Goal: Use online tool/utility: Utilize a website feature to perform a specific function

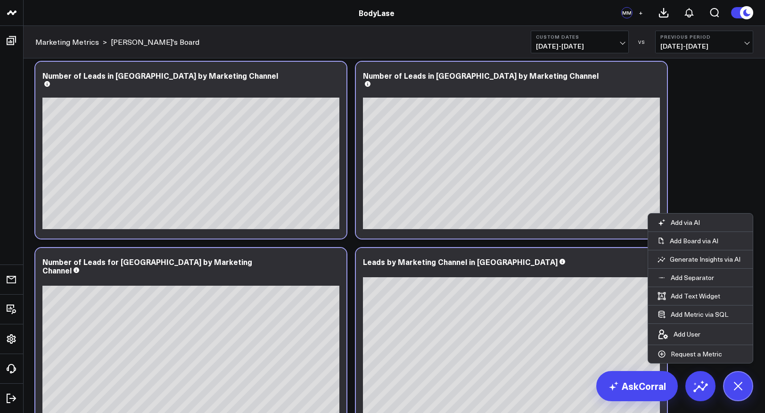
scroll to position [189, 0]
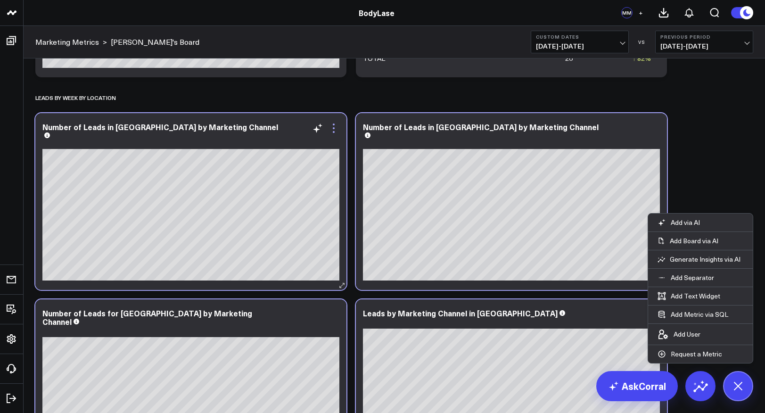
click at [334, 129] on icon at bounding box center [333, 128] width 11 height 11
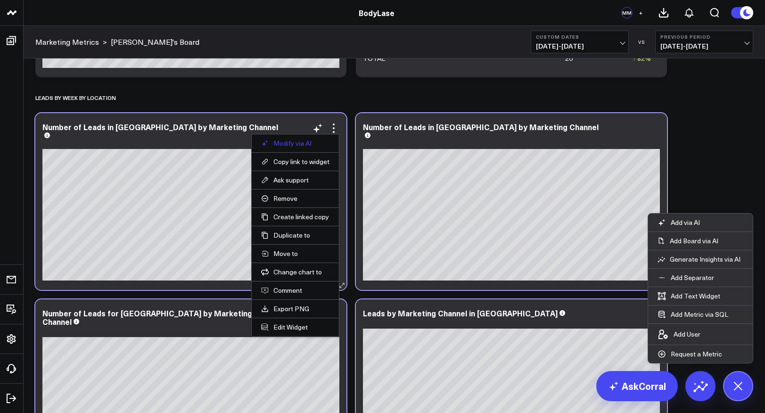
click at [309, 139] on button "Modify via AI" at bounding box center [295, 143] width 68 height 8
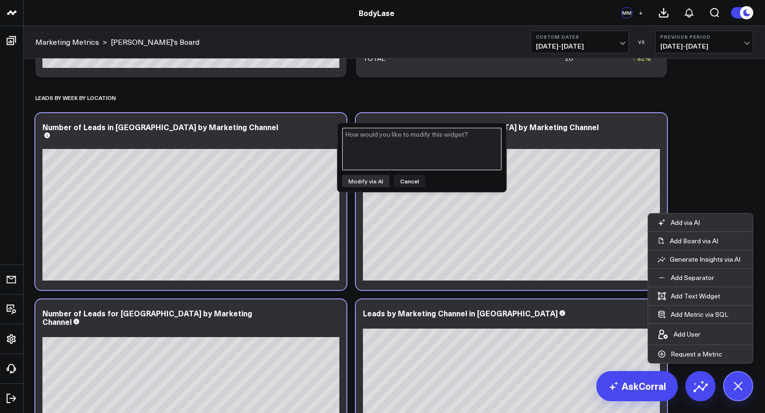
click at [388, 146] on textarea at bounding box center [421, 149] width 159 height 42
type textarea "I don't know what the $ amounts are here."
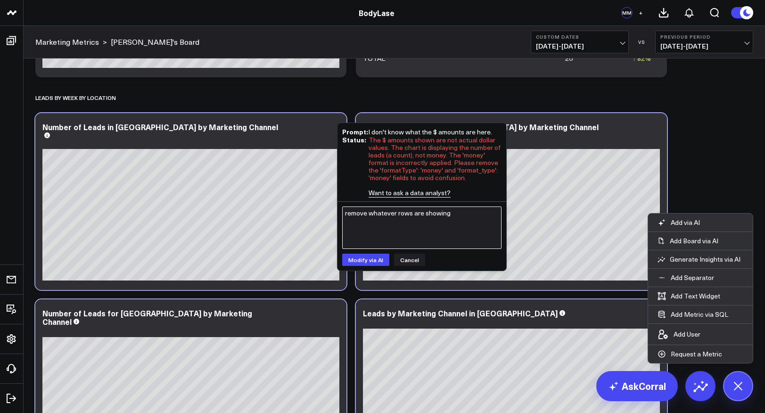
type textarea "remove whatever rows are showing $"
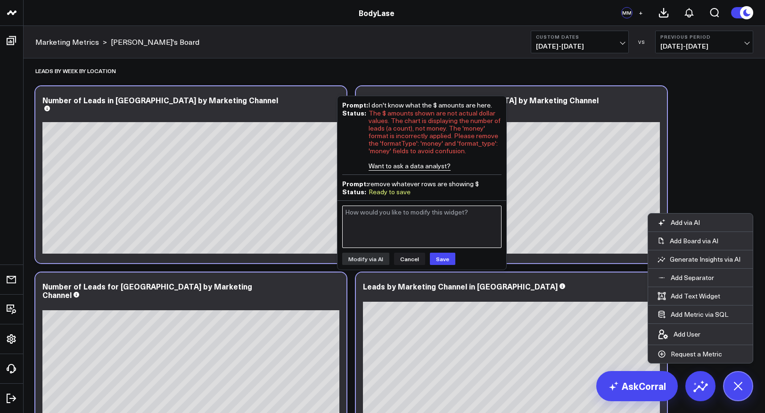
scroll to position [199, 0]
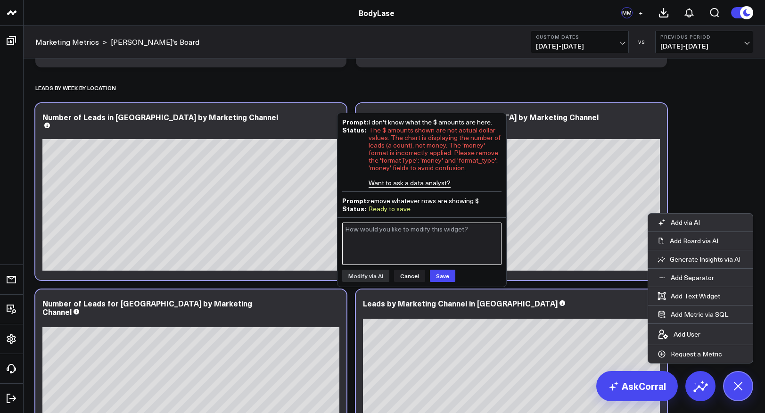
click at [418, 233] on textarea at bounding box center [421, 244] width 159 height 42
type textarea "you dind't change anything"
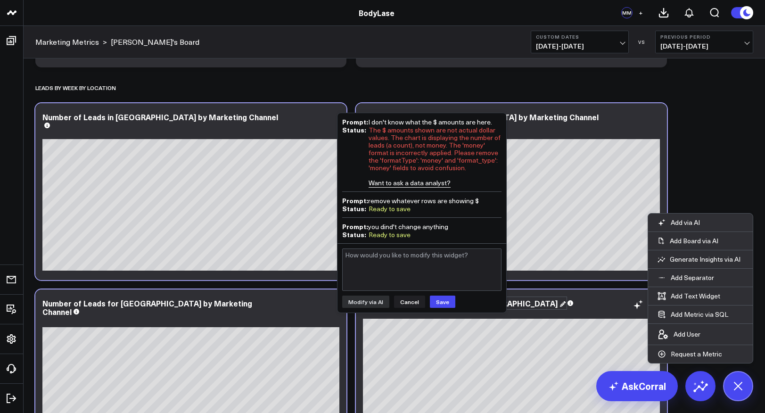
click at [411, 301] on button "Cancel" at bounding box center [409, 302] width 31 height 12
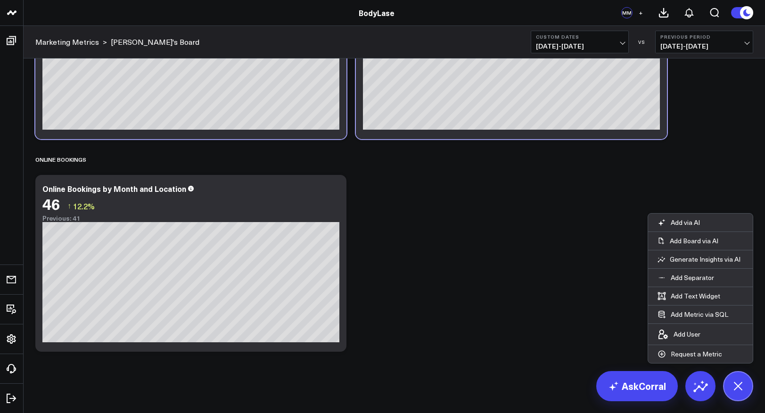
scroll to position [0, 0]
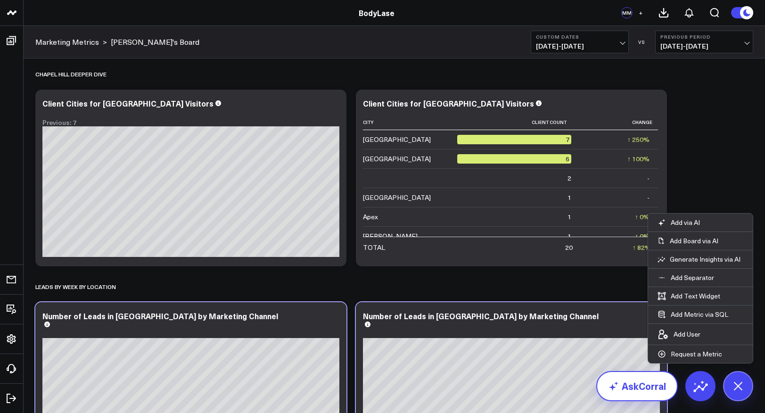
click at [650, 382] on link "AskCorral" at bounding box center [637, 386] width 82 height 30
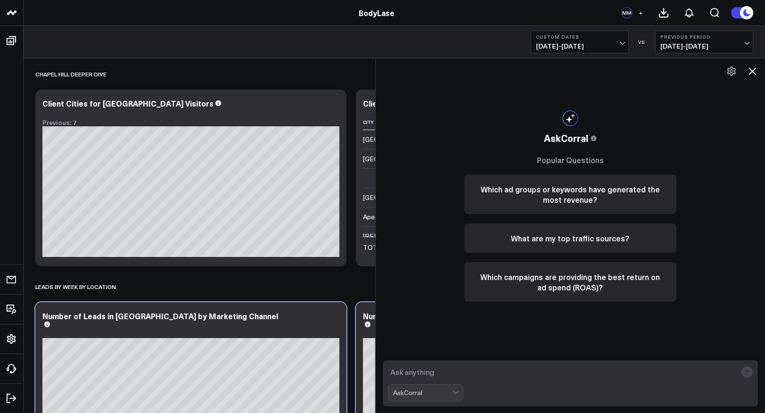
click at [416, 370] on textarea at bounding box center [562, 371] width 349 height 17
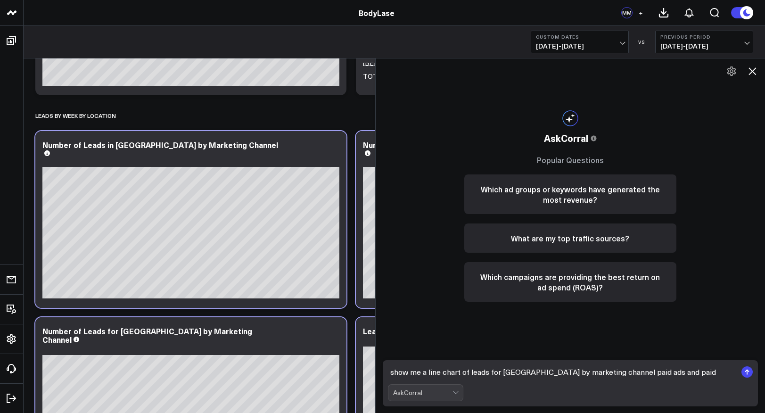
scroll to position [231, 0]
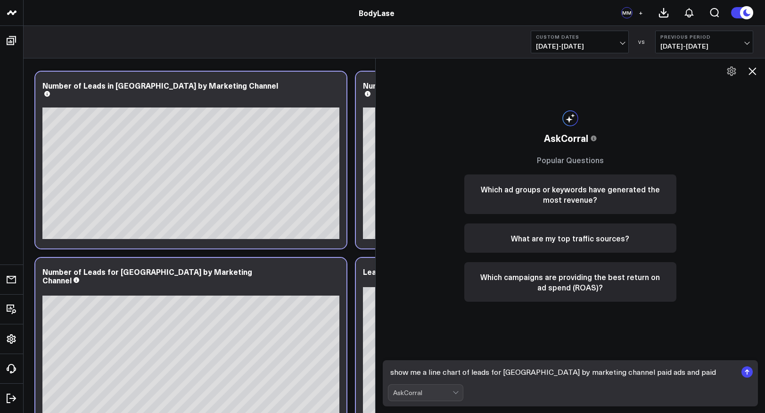
click at [622, 373] on textarea "show me a line chart of leads for [GEOGRAPHIC_DATA] by marketing channel paid a…" at bounding box center [562, 371] width 349 height 17
type textarea "show me a line chart of leads for [GEOGRAPHIC_DATA] by marketing channel Google…"
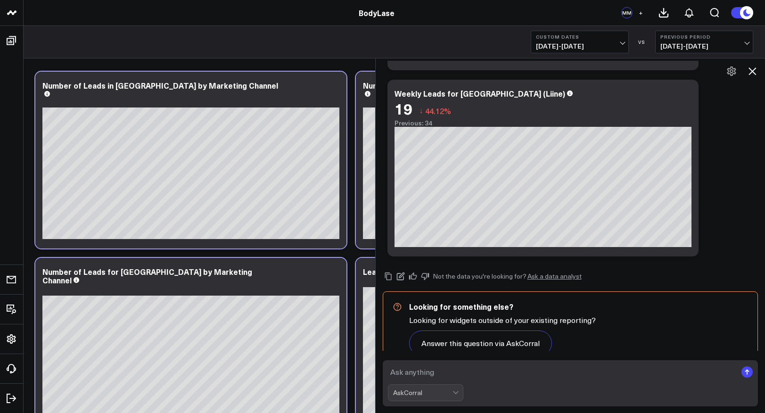
scroll to position [260, 0]
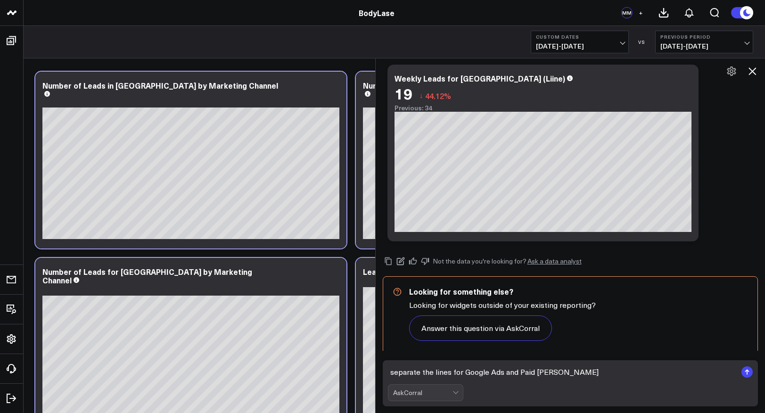
type textarea "separate the lines for Google Ads and Paid Social"
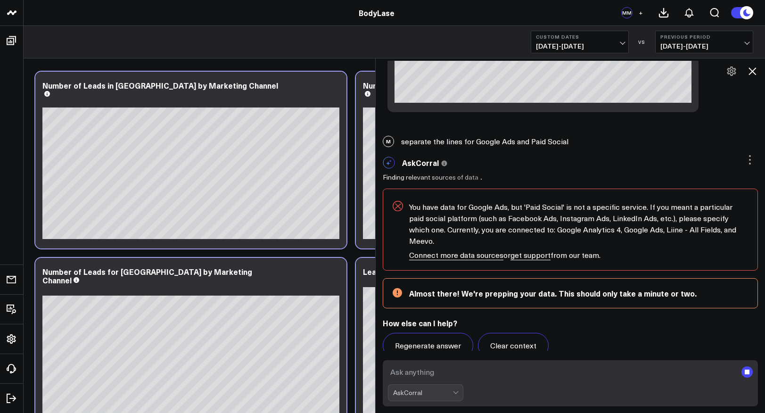
scroll to position [397, 0]
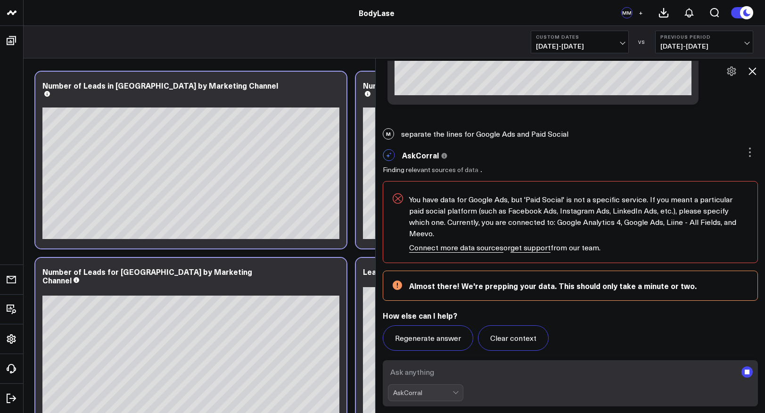
click at [415, 373] on textarea at bounding box center [562, 371] width 349 height 17
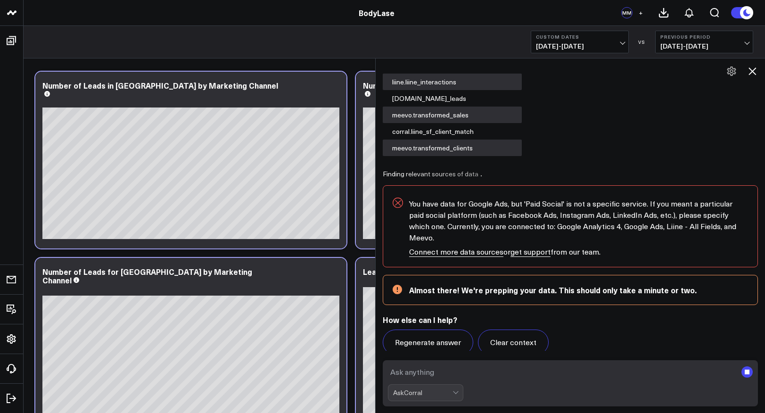
scroll to position [523, 0]
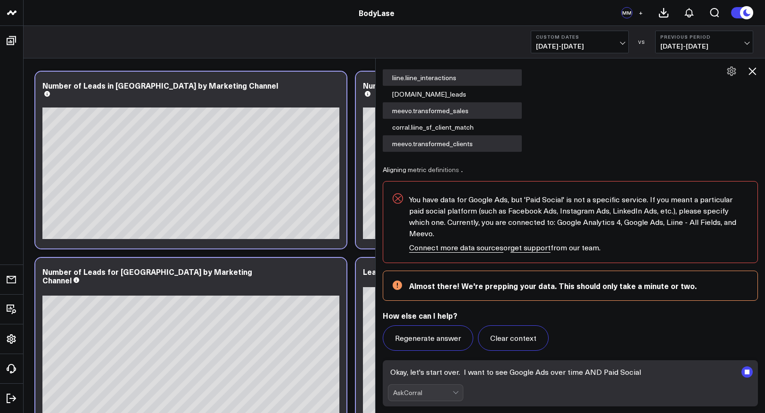
click at [549, 372] on textarea "Okay, let's start over. I want to see Google Ads over time AND Paid Social" at bounding box center [562, 371] width 349 height 17
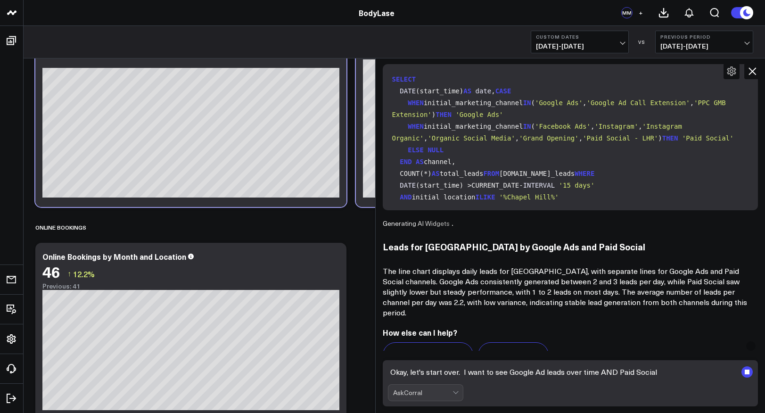
scroll to position [723, 0]
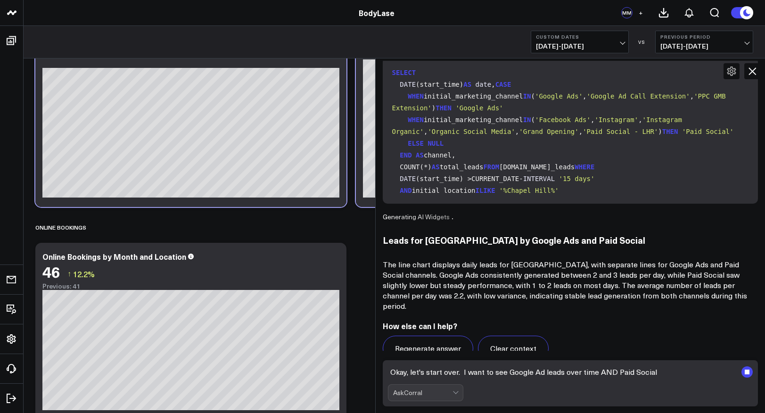
click at [660, 374] on textarea "Okay, let's start over. I want to see Google Ad leads over time AND Paid Social" at bounding box center [562, 371] width 349 height 17
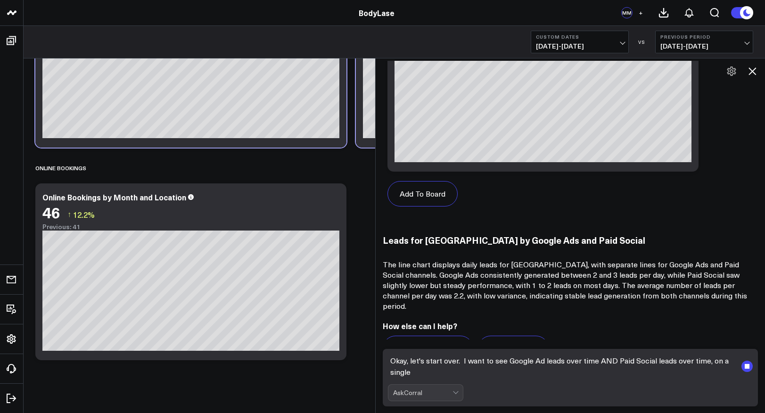
scroll to position [1419, 0]
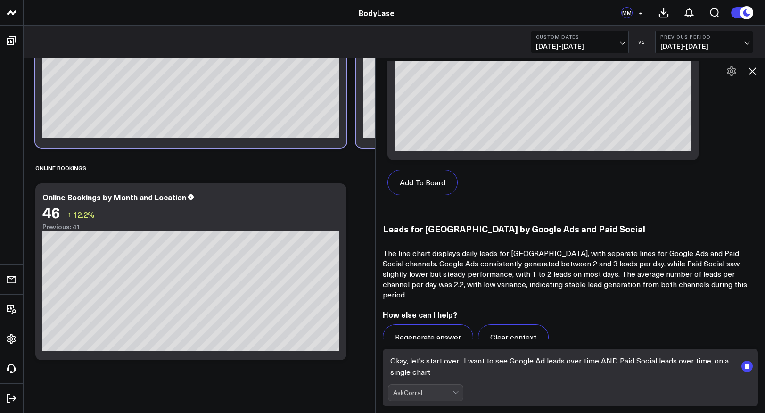
type textarea "Okay, let's start over. I want to see Google Ad leads over time AND Paid Social…"
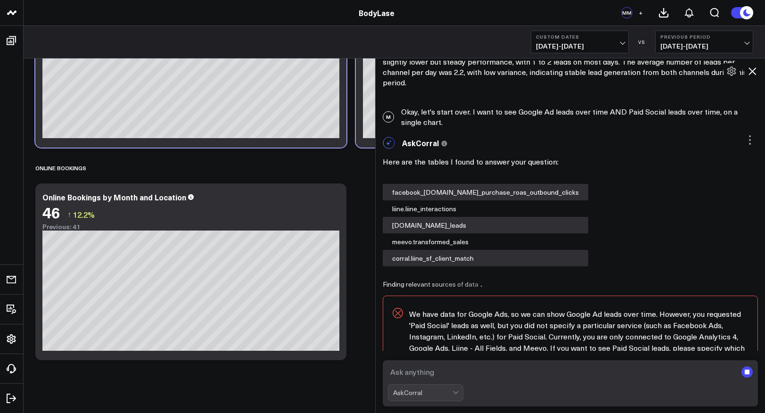
scroll to position [1758, 0]
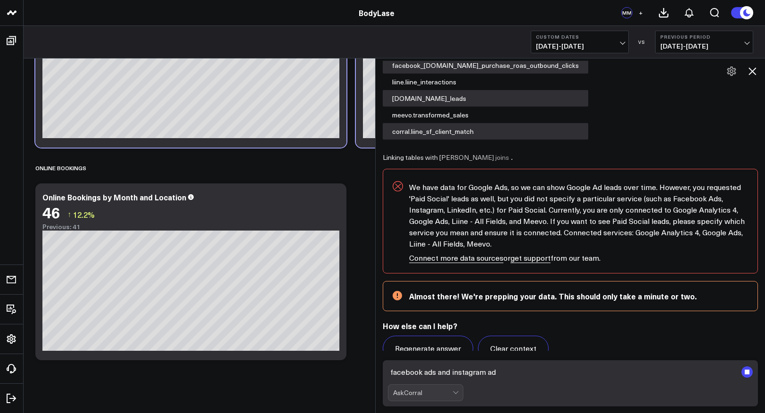
type textarea "facebook ads and instagram ads"
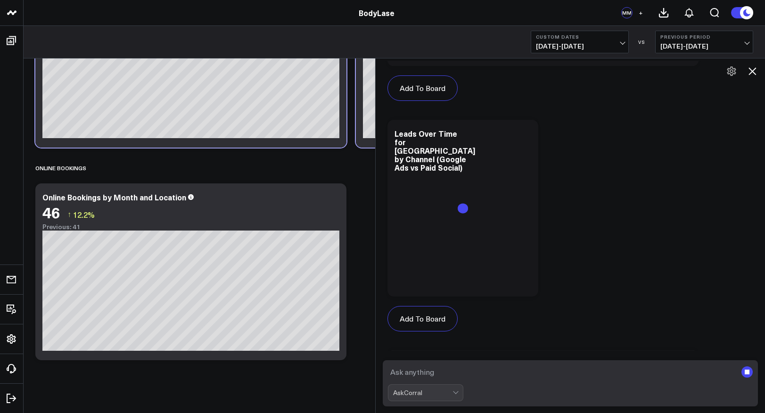
scroll to position [2981, 0]
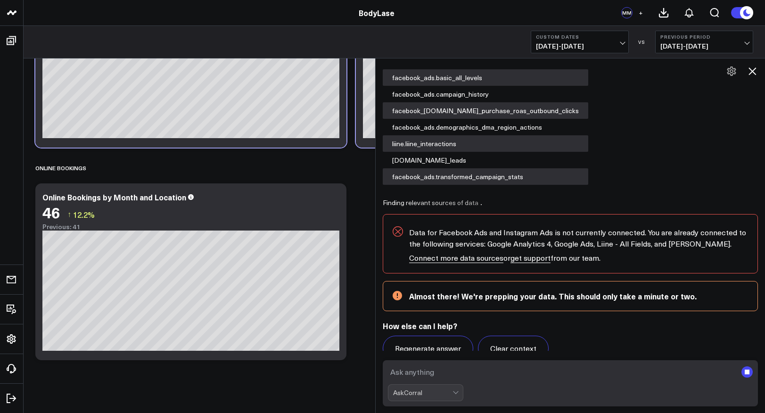
click at [428, 371] on textarea at bounding box center [562, 371] width 349 height 17
type textarea "Dude. You're killing. me."
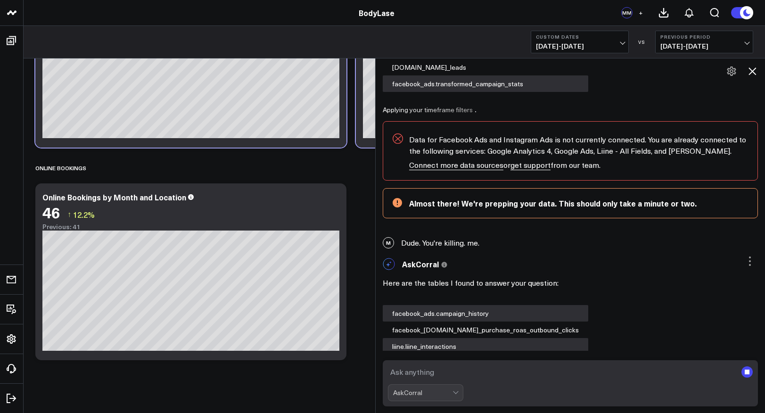
scroll to position [3217, 0]
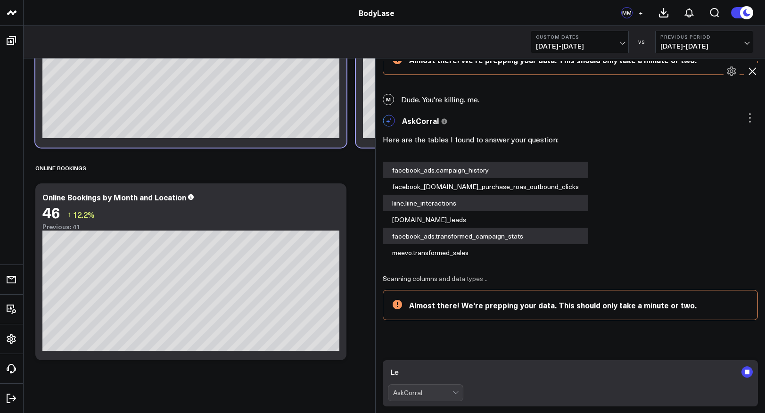
type textarea "L"
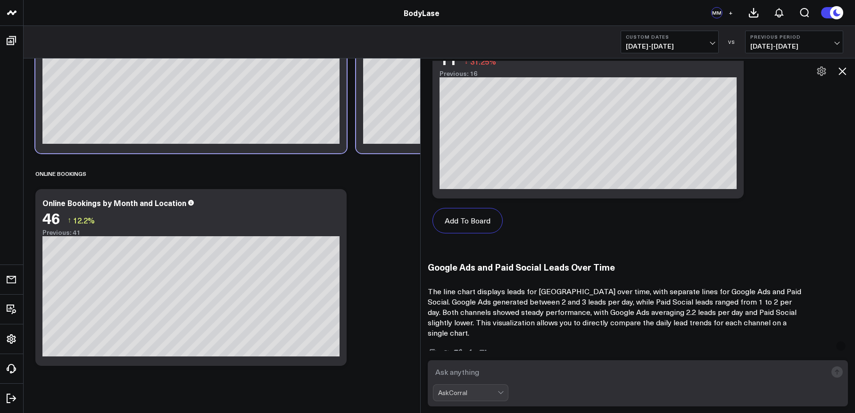
scroll to position [4910, 0]
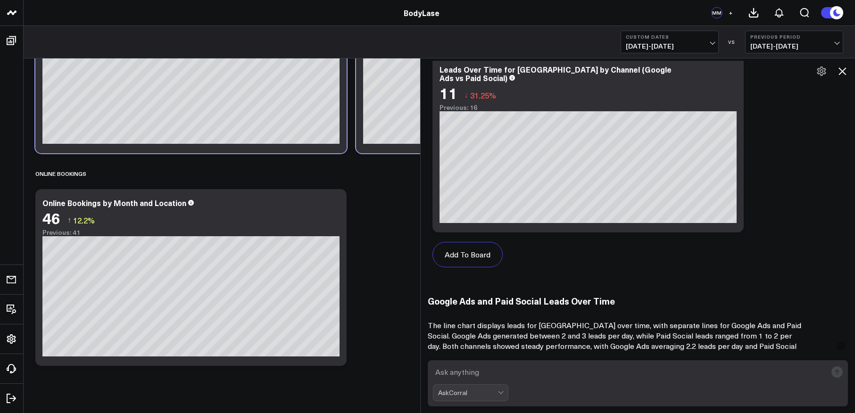
click at [765, 71] on icon at bounding box center [842, 71] width 8 height 8
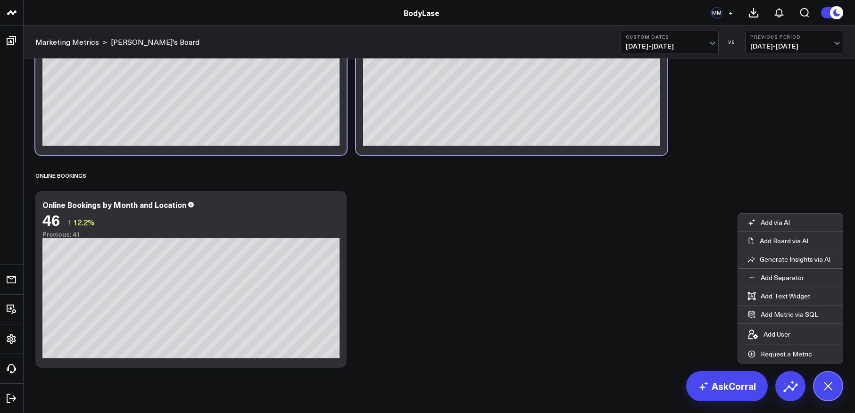
scroll to position [508, 0]
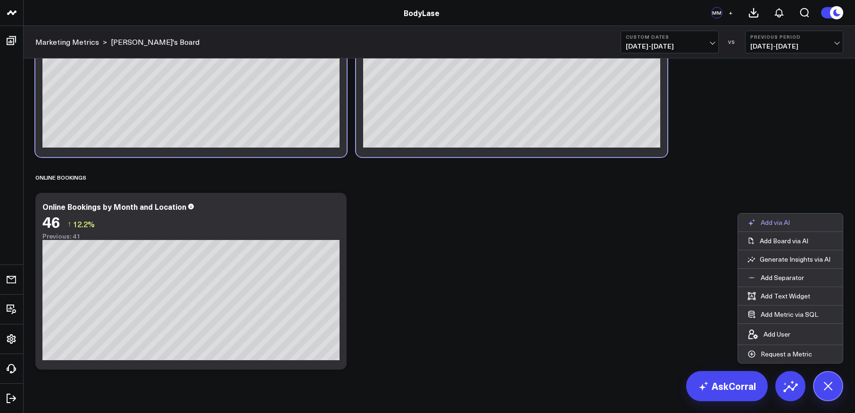
click at [765, 225] on button "Add via AI" at bounding box center [768, 223] width 61 height 18
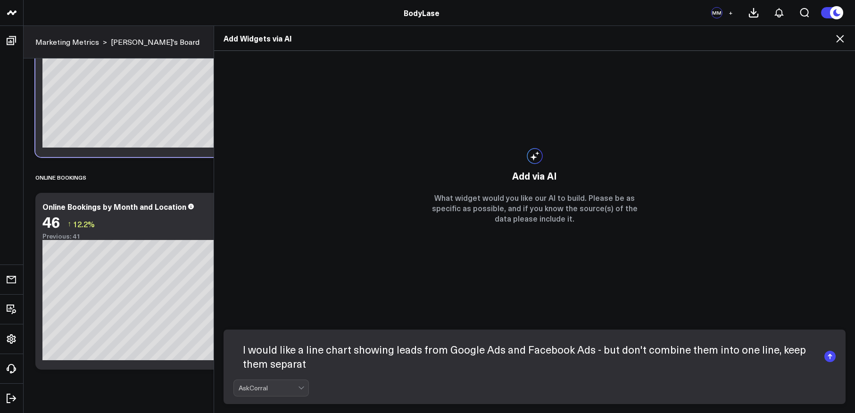
type textarea "I would like a line chart showing leads from Google Ads and Facebook Ads - but …"
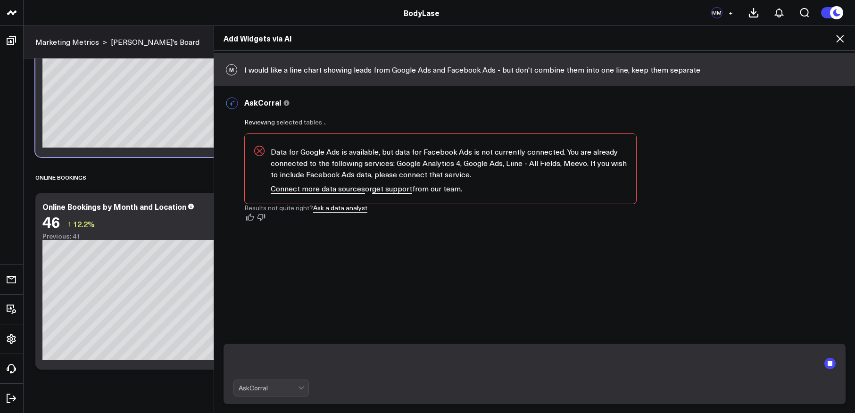
click at [303, 363] on textarea at bounding box center [526, 363] width 586 height 25
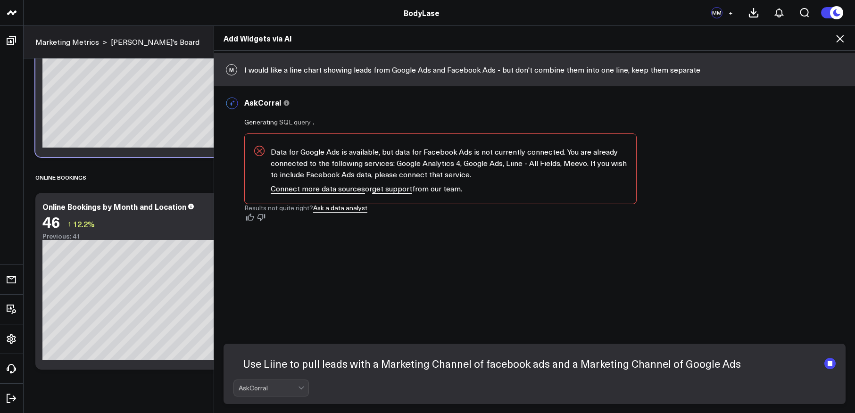
type textarea "Use Liine to pull leads with a Marketing Channel of facebook ads and a Marketin…"
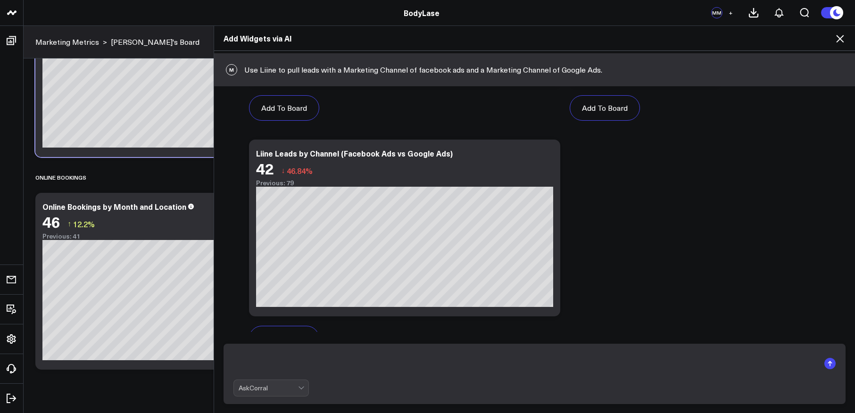
scroll to position [448, 0]
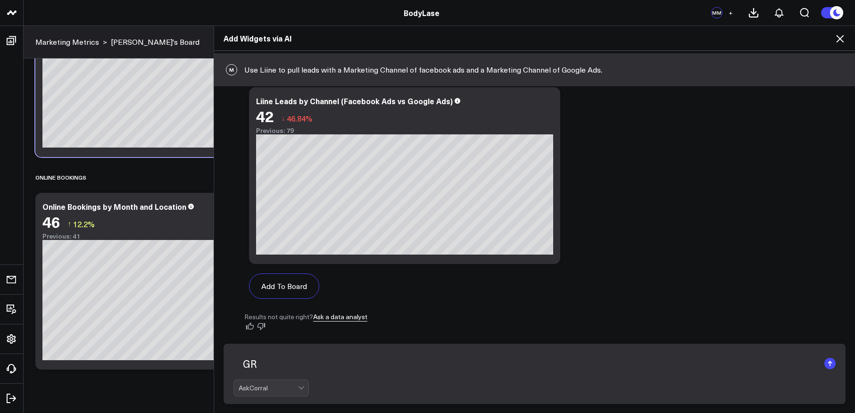
type textarea "G"
type textarea "Great, now make this just for the [GEOGRAPHIC_DATA] location"
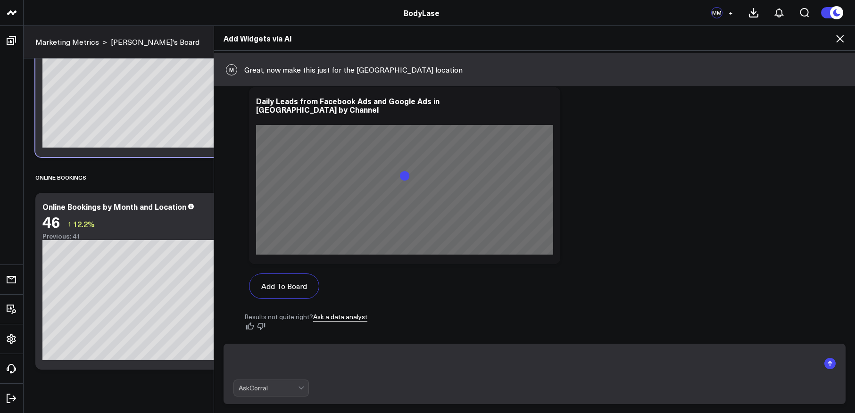
scroll to position [1005, 0]
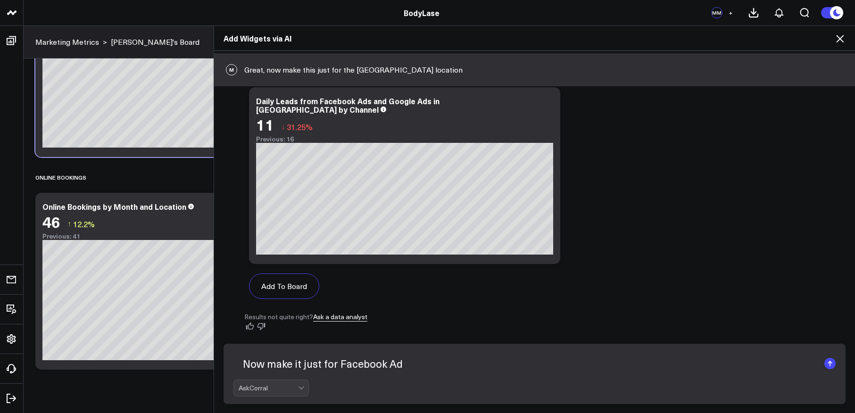
type textarea "Now make it just for Facebook Ads"
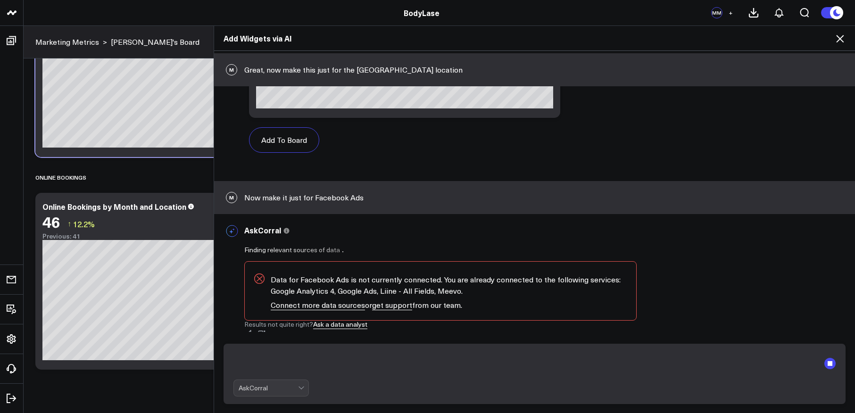
scroll to position [1158, 0]
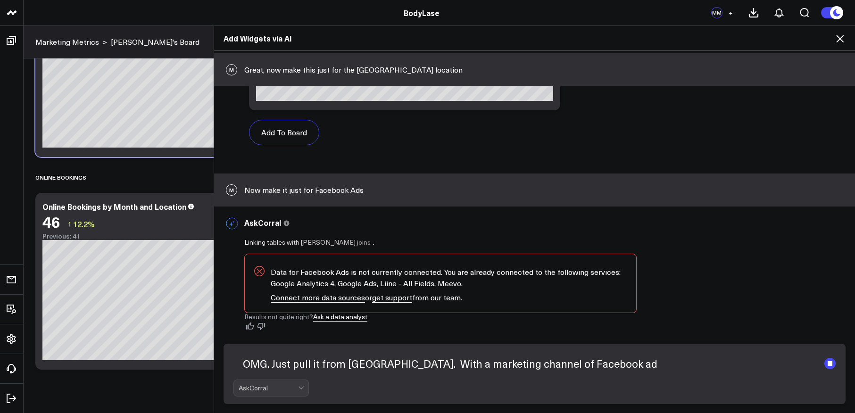
type textarea "OMG. Just pull it from [GEOGRAPHIC_DATA]. With a marketing channel of Facebook …"
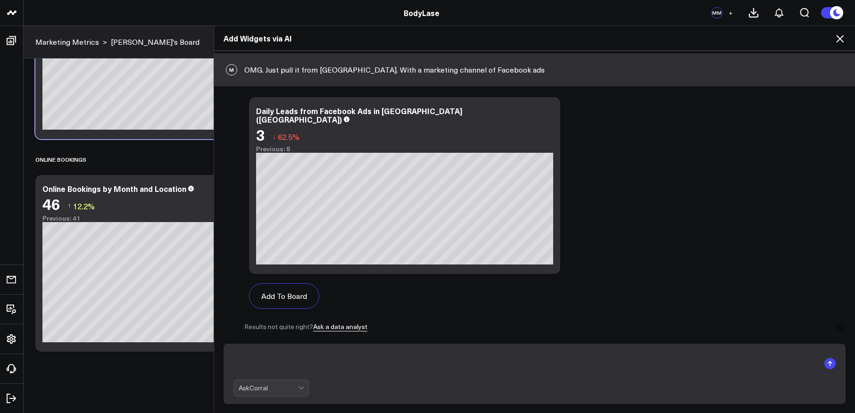
scroll to position [2160, 0]
